Goal: Transaction & Acquisition: Book appointment/travel/reservation

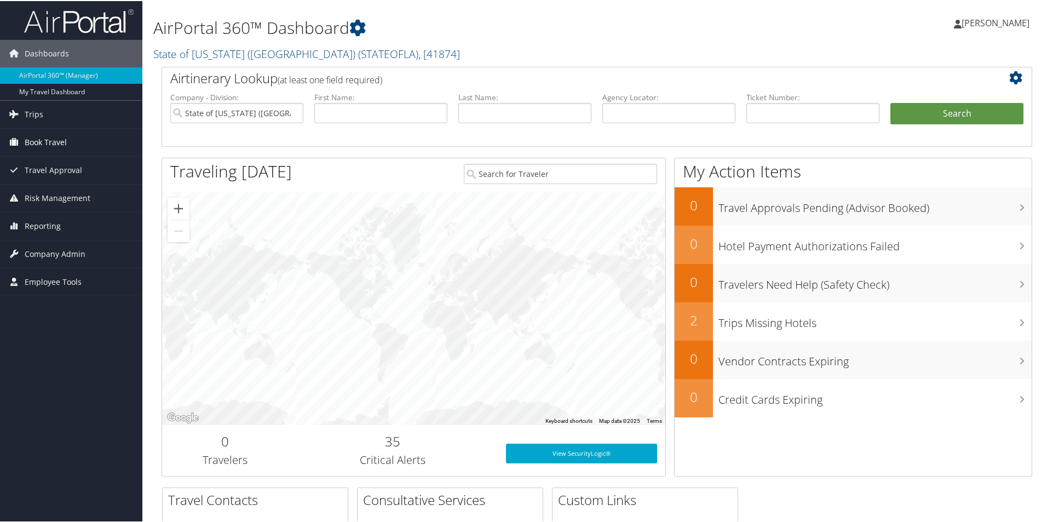
click at [37, 140] on span "Book Travel" at bounding box center [46, 141] width 42 height 27
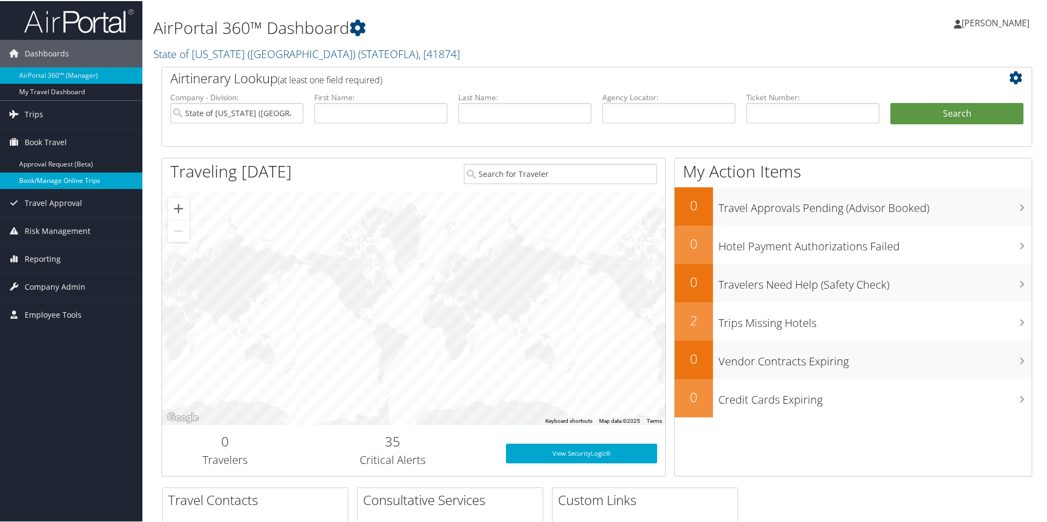
click at [62, 176] on link "Book/Manage Online Trips" at bounding box center [71, 179] width 142 height 16
